Goal: Information Seeking & Learning: Learn about a topic

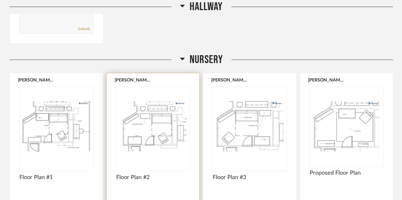
scroll to position [1157, 0]
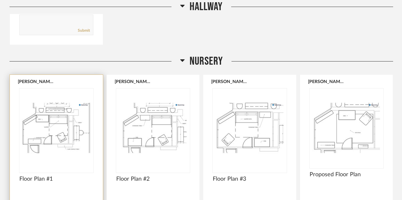
click at [72, 121] on img "0" at bounding box center [56, 128] width 74 height 79
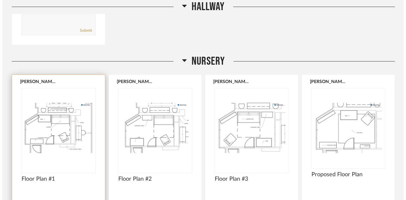
scroll to position [0, 0]
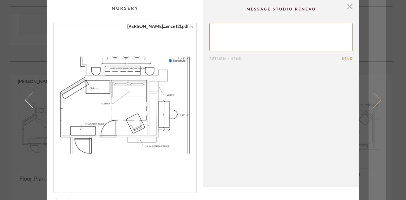
click at [376, 100] on span at bounding box center [373, 99] width 15 height 15
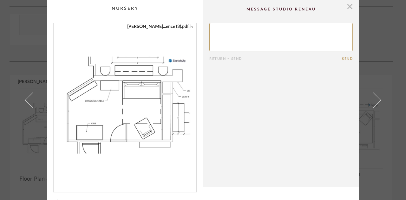
click at [376, 100] on span at bounding box center [373, 99] width 15 height 15
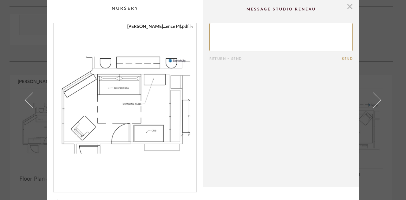
click at [376, 100] on span at bounding box center [373, 99] width 15 height 15
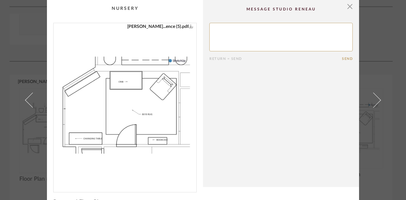
click at [376, 100] on span at bounding box center [373, 99] width 15 height 15
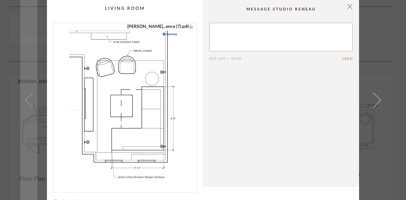
click at [26, 101] on span at bounding box center [32, 99] width 15 height 15
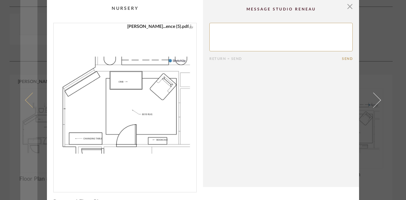
click at [25, 101] on span at bounding box center [32, 99] width 15 height 15
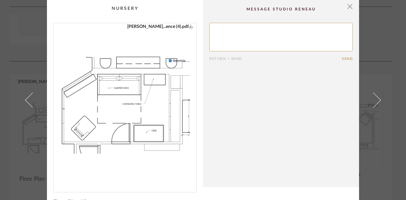
click at [25, 101] on span at bounding box center [32, 99] width 15 height 15
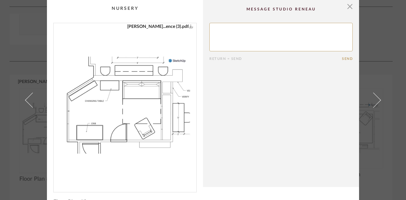
click at [25, 101] on span at bounding box center [32, 99] width 15 height 15
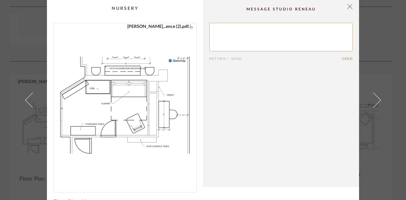
click at [25, 101] on span at bounding box center [32, 99] width 15 height 15
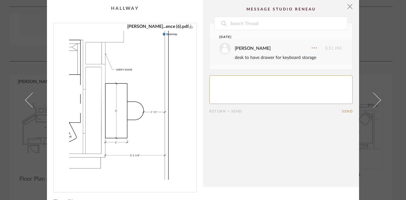
click at [392, 59] on div "× [PERSON_NAME]...ence (6).pdf Date [DATE] [PERSON_NAME] 3:51 PM desk to have d…" at bounding box center [203, 100] width 406 height 200
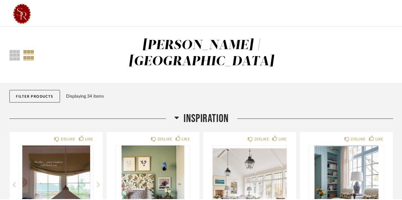
scroll to position [1157, 0]
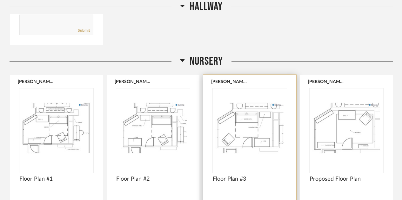
click at [252, 127] on img "0" at bounding box center [250, 128] width 74 height 79
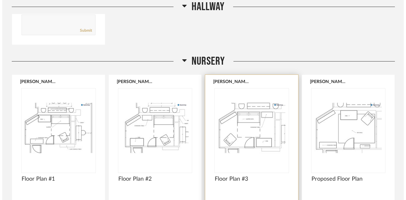
scroll to position [0, 0]
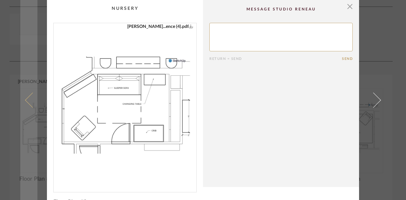
click at [30, 73] on link at bounding box center [28, 100] width 17 height 200
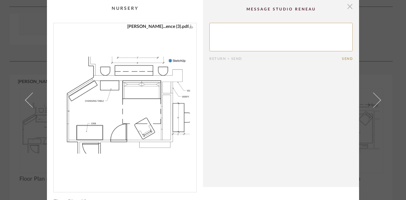
click at [347, 7] on span "button" at bounding box center [350, 6] width 13 height 13
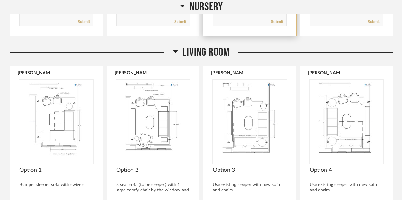
scroll to position [1393, 0]
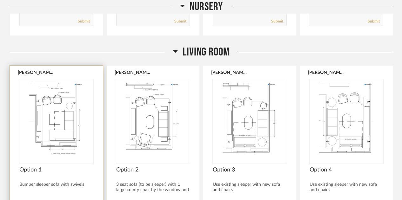
click at [64, 131] on img "0" at bounding box center [56, 118] width 74 height 79
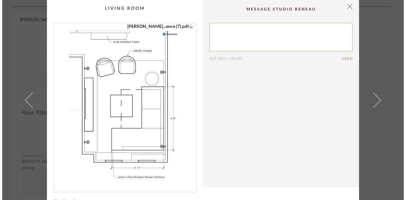
scroll to position [0, 0]
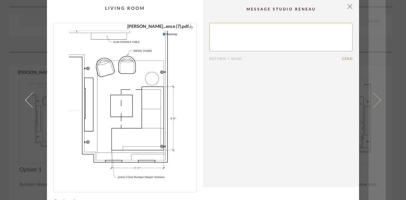
click at [378, 98] on link at bounding box center [377, 100] width 17 height 200
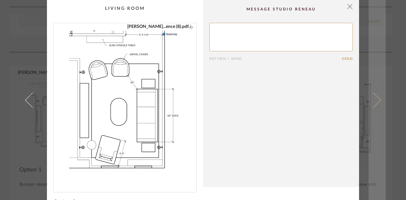
click at [370, 104] on span at bounding box center [373, 99] width 15 height 15
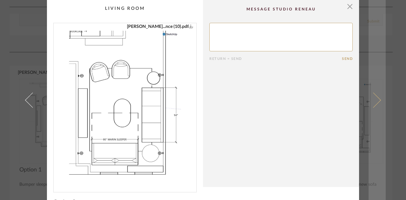
click at [377, 93] on link at bounding box center [377, 100] width 17 height 200
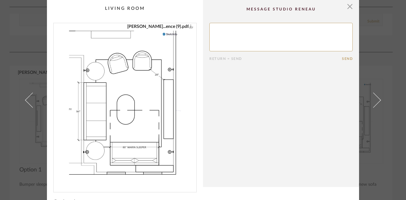
click at [386, 38] on div "× [PERSON_NAME]...ence (9).pdf Return = Send Send Option 4 Use existing sleeper…" at bounding box center [203, 100] width 406 height 200
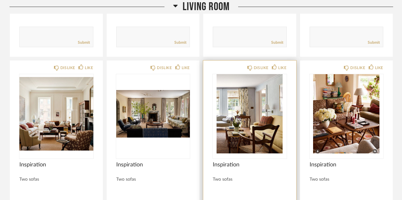
scroll to position [1612, 0]
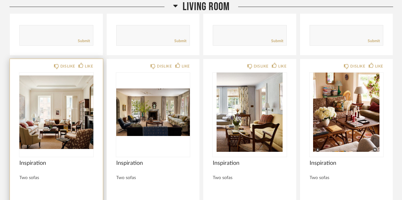
click at [64, 96] on img "0" at bounding box center [56, 112] width 74 height 79
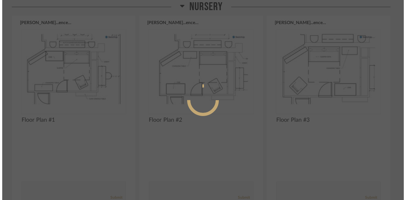
scroll to position [0, 0]
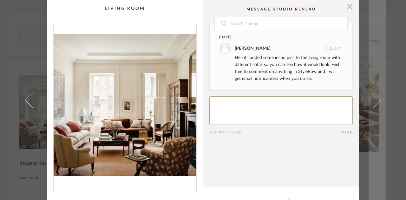
click at [378, 103] on link at bounding box center [377, 100] width 17 height 200
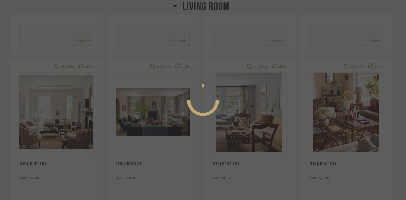
click at [378, 103] on div at bounding box center [203, 100] width 406 height 200
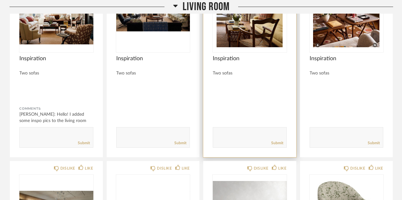
scroll to position [1760, 0]
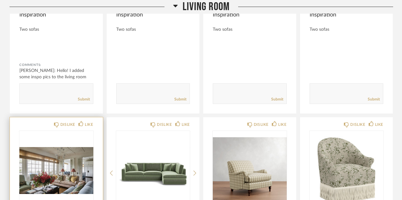
click at [61, 165] on img "0" at bounding box center [56, 170] width 74 height 79
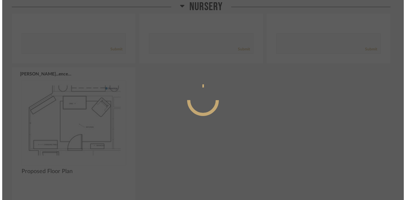
scroll to position [0, 0]
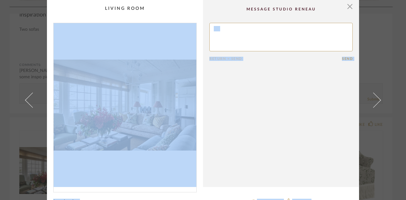
click at [295, 118] on cpp-summary-comments "Return = Send Send" at bounding box center [281, 93] width 156 height 187
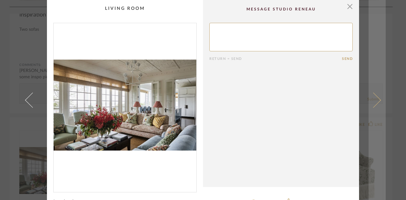
click at [382, 72] on link at bounding box center [377, 100] width 17 height 200
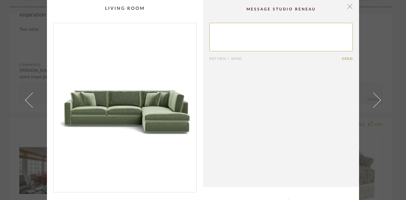
click at [346, 9] on span "button" at bounding box center [350, 6] width 13 height 13
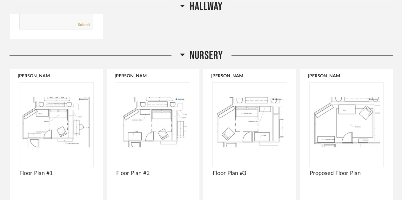
scroll to position [1162, 0]
click at [258, 101] on img "0" at bounding box center [250, 122] width 74 height 79
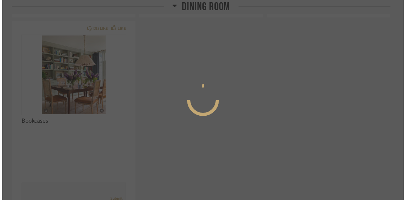
scroll to position [0, 0]
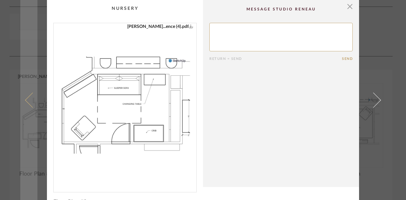
click at [23, 61] on link at bounding box center [28, 100] width 17 height 200
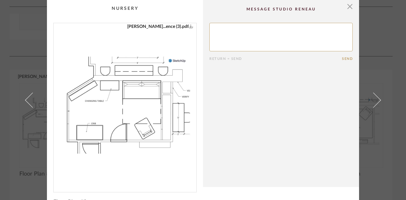
click at [353, 2] on cpp-summary-comments "Return = Send Send" at bounding box center [281, 93] width 156 height 187
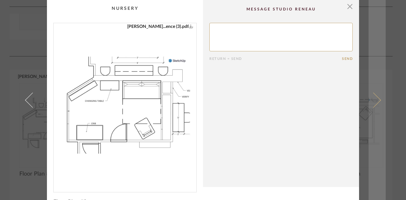
click at [382, 136] on link at bounding box center [377, 100] width 17 height 200
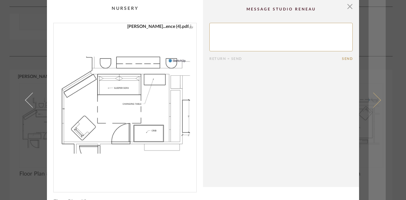
click at [383, 136] on link at bounding box center [377, 100] width 17 height 200
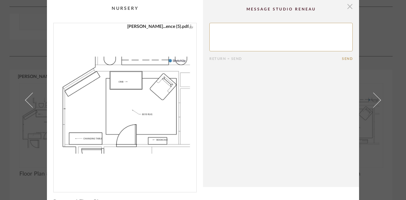
click at [348, 7] on span "button" at bounding box center [350, 6] width 13 height 13
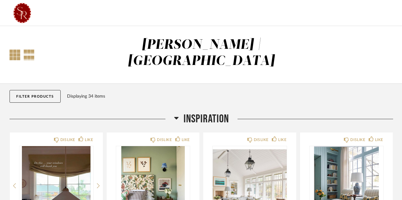
click at [16, 50] on div at bounding box center [15, 55] width 11 height 11
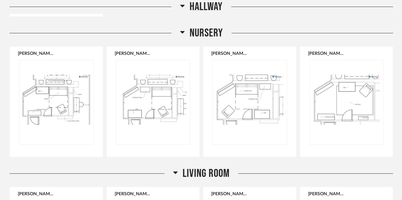
scroll to position [753, 0]
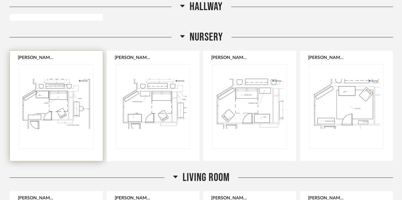
click at [70, 98] on img "0" at bounding box center [56, 103] width 74 height 79
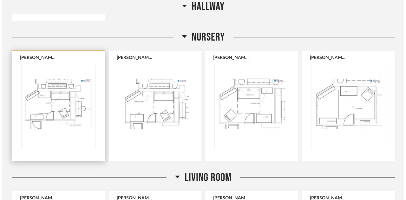
scroll to position [0, 0]
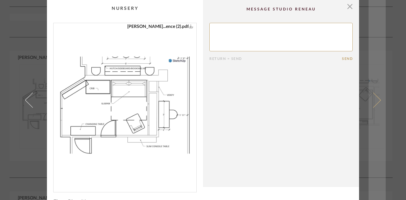
click at [376, 101] on span at bounding box center [373, 99] width 15 height 15
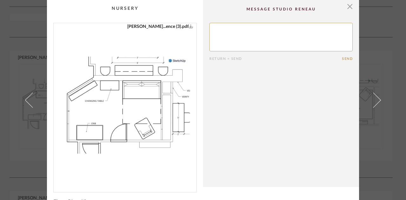
click at [376, 101] on span at bounding box center [373, 99] width 15 height 15
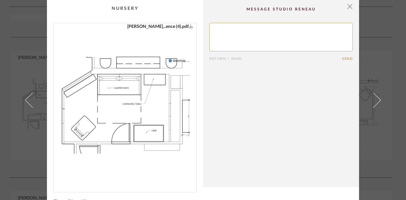
click at [385, 98] on div "× [PERSON_NAME]...ence (4).pdf Return = Send Send Floor Plan #3" at bounding box center [203, 100] width 406 height 200
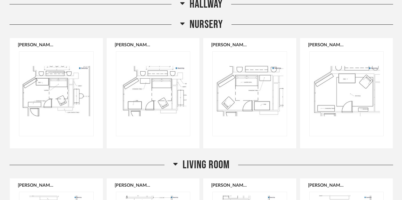
scroll to position [753, 0]
